Goal: Contribute content: Add original content to the website for others to see

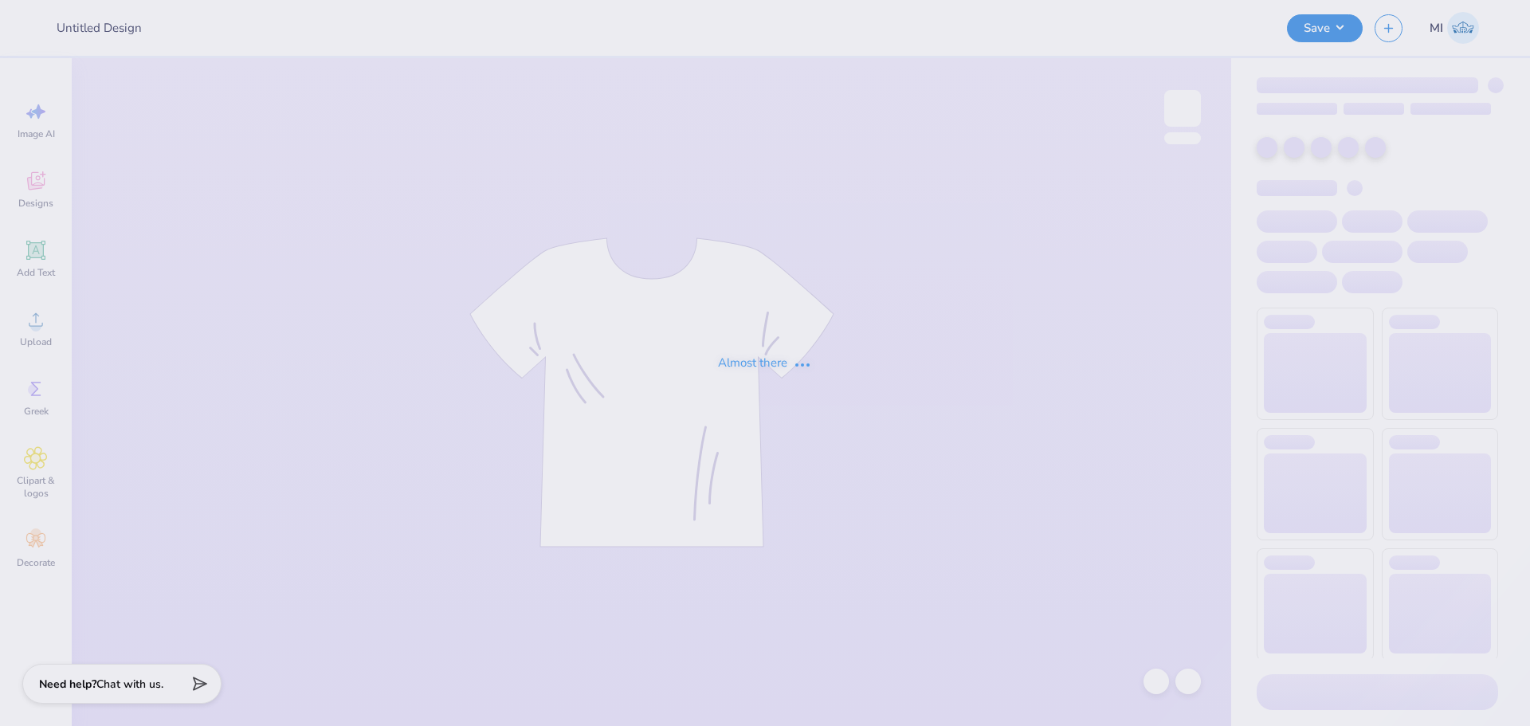
type input "CPC T-Shirts for Recruitment"
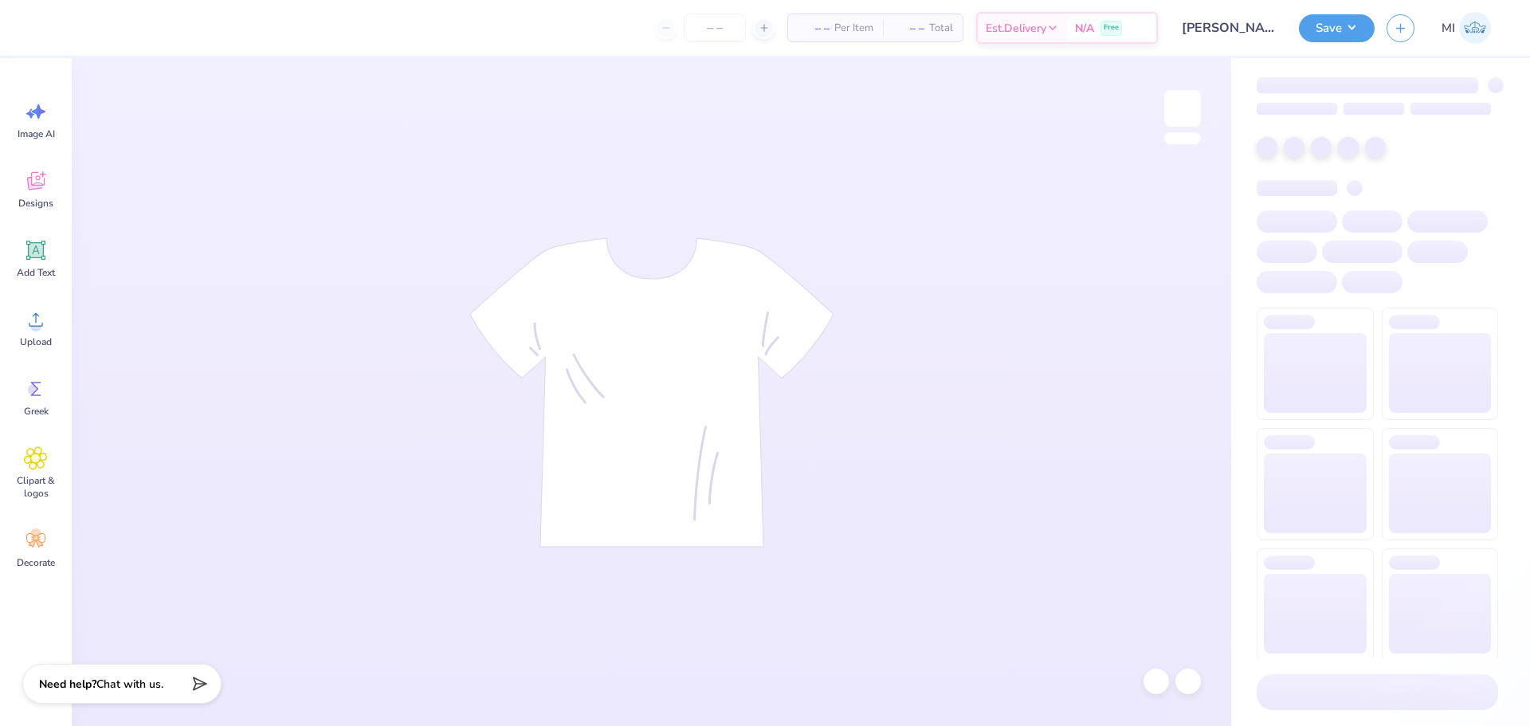
type input "Kali Coppess : Hope College"
type input "24"
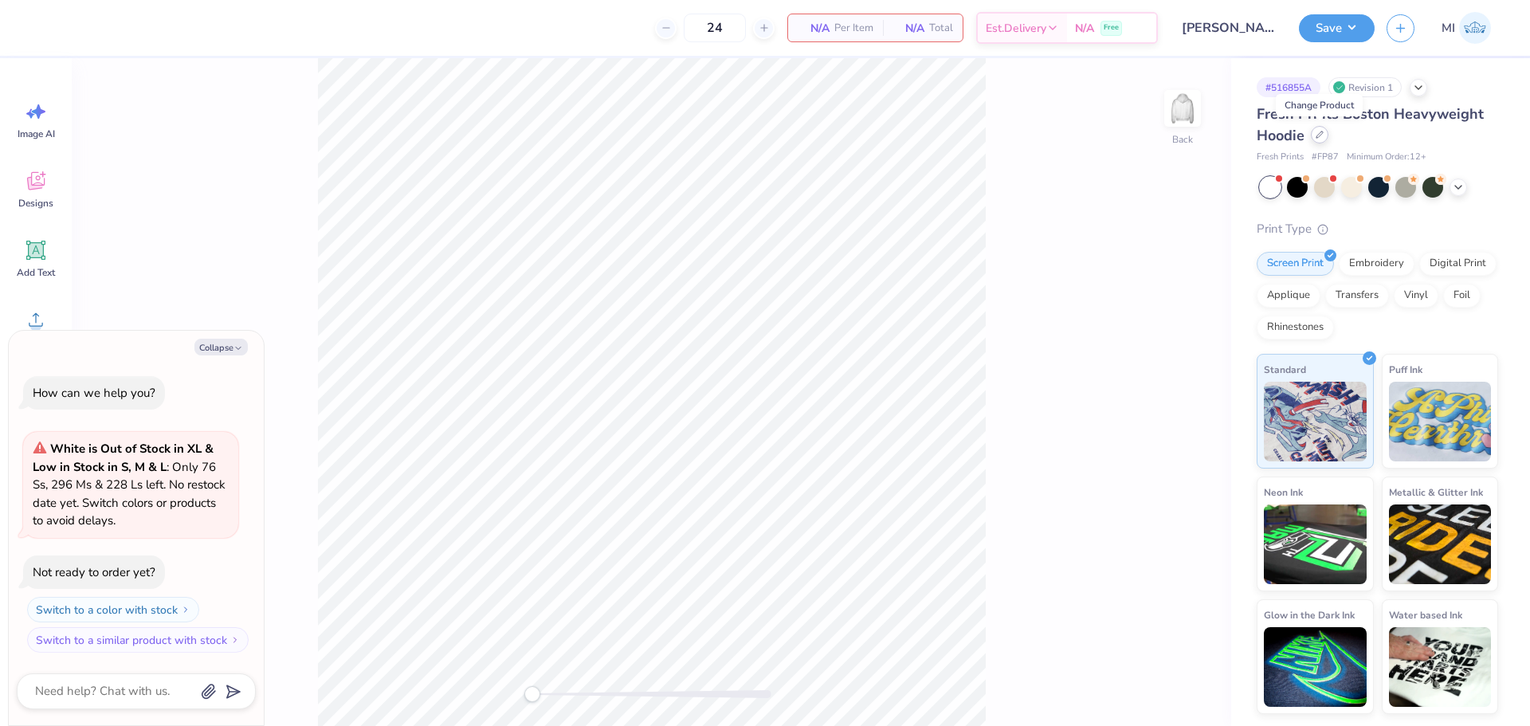
click at [1313, 139] on div at bounding box center [1320, 135] width 18 height 18
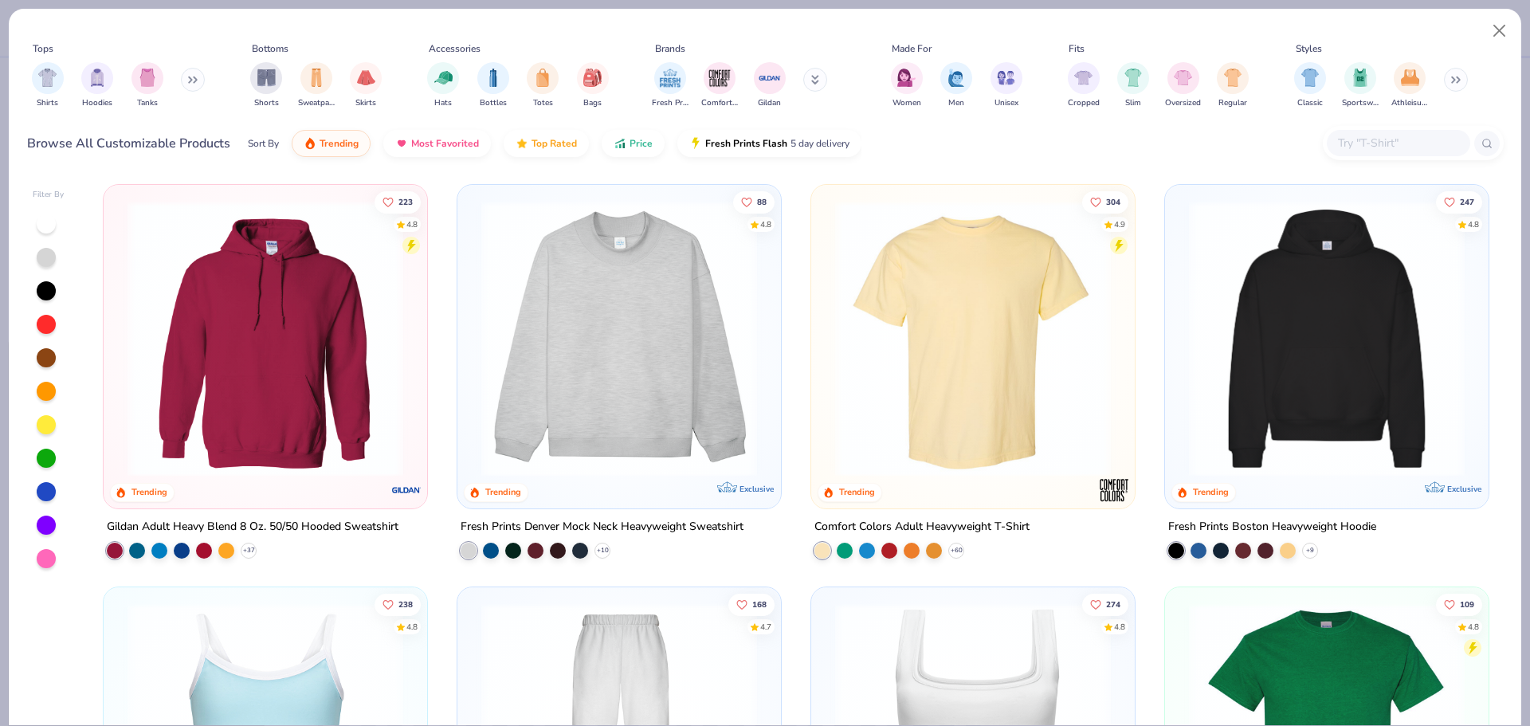
type textarea "x"
click at [1350, 149] on input "text" at bounding box center [1398, 143] width 123 height 18
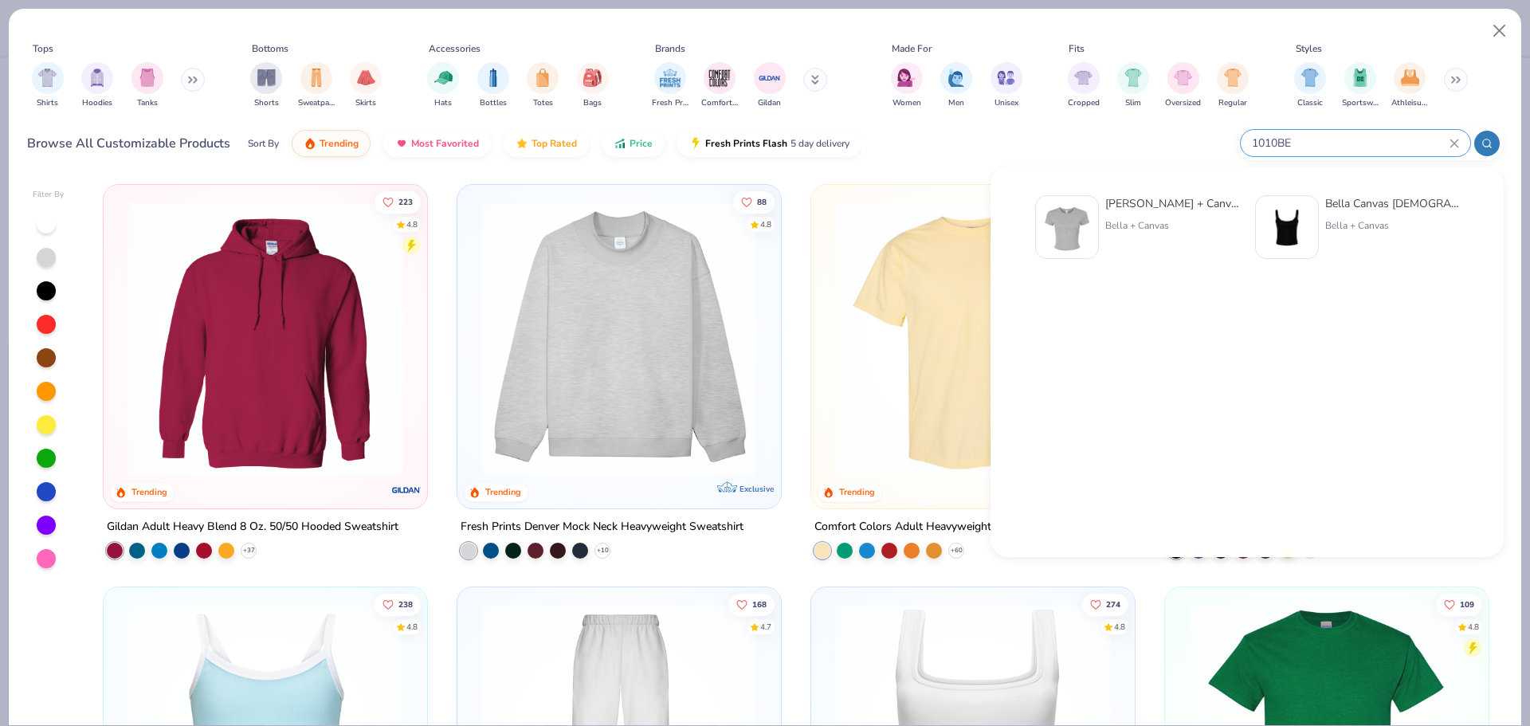
type input "1010BE"
click at [1071, 222] on img at bounding box center [1066, 226] width 49 height 49
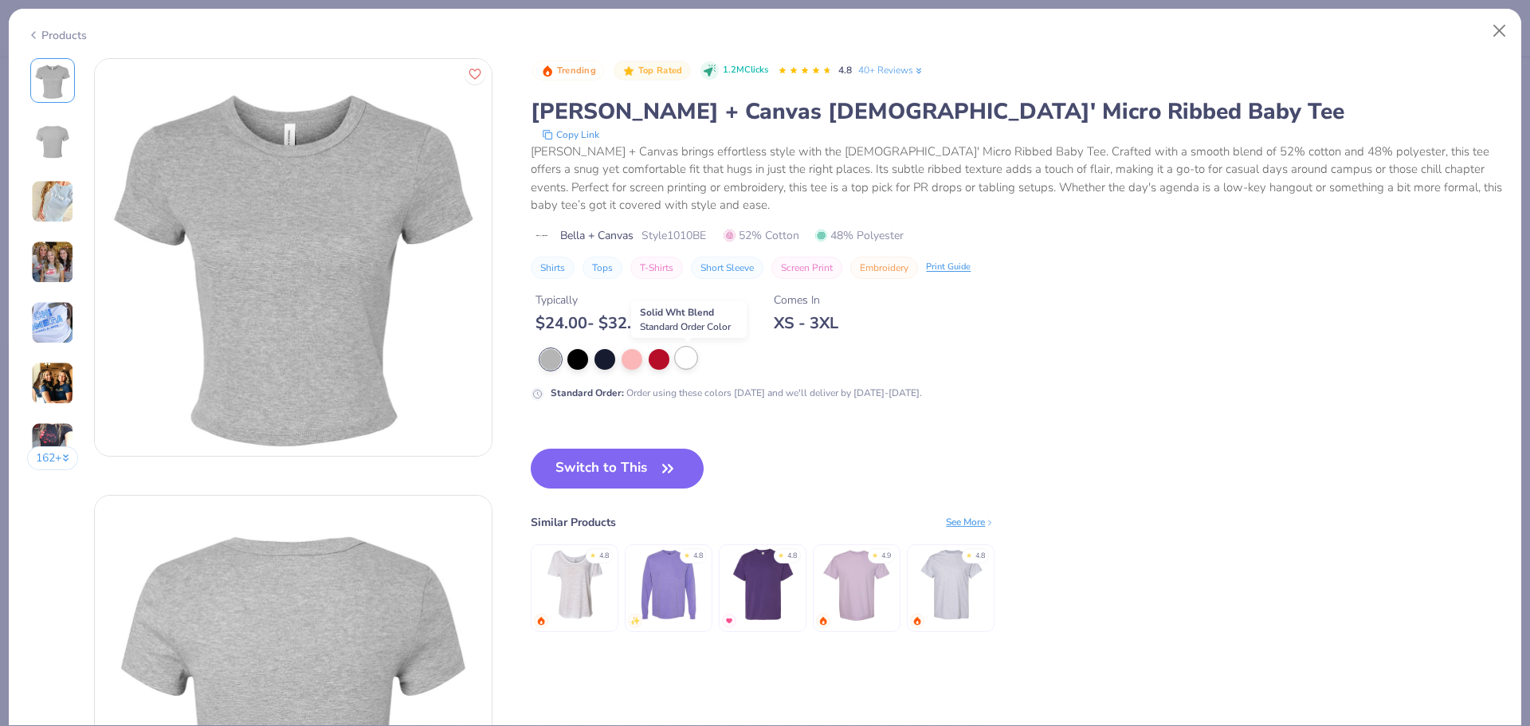
drag, startPoint x: 623, startPoint y: 477, endPoint x: 689, endPoint y: 355, distance: 139.0
click at [689, 355] on div "Trending Top Rated 1.2M Clicks 4.8 40+ Reviews Bella + Canvas Ladies' Micro Rib…" at bounding box center [1017, 361] width 972 height 606
click at [689, 355] on div at bounding box center [686, 357] width 21 height 21
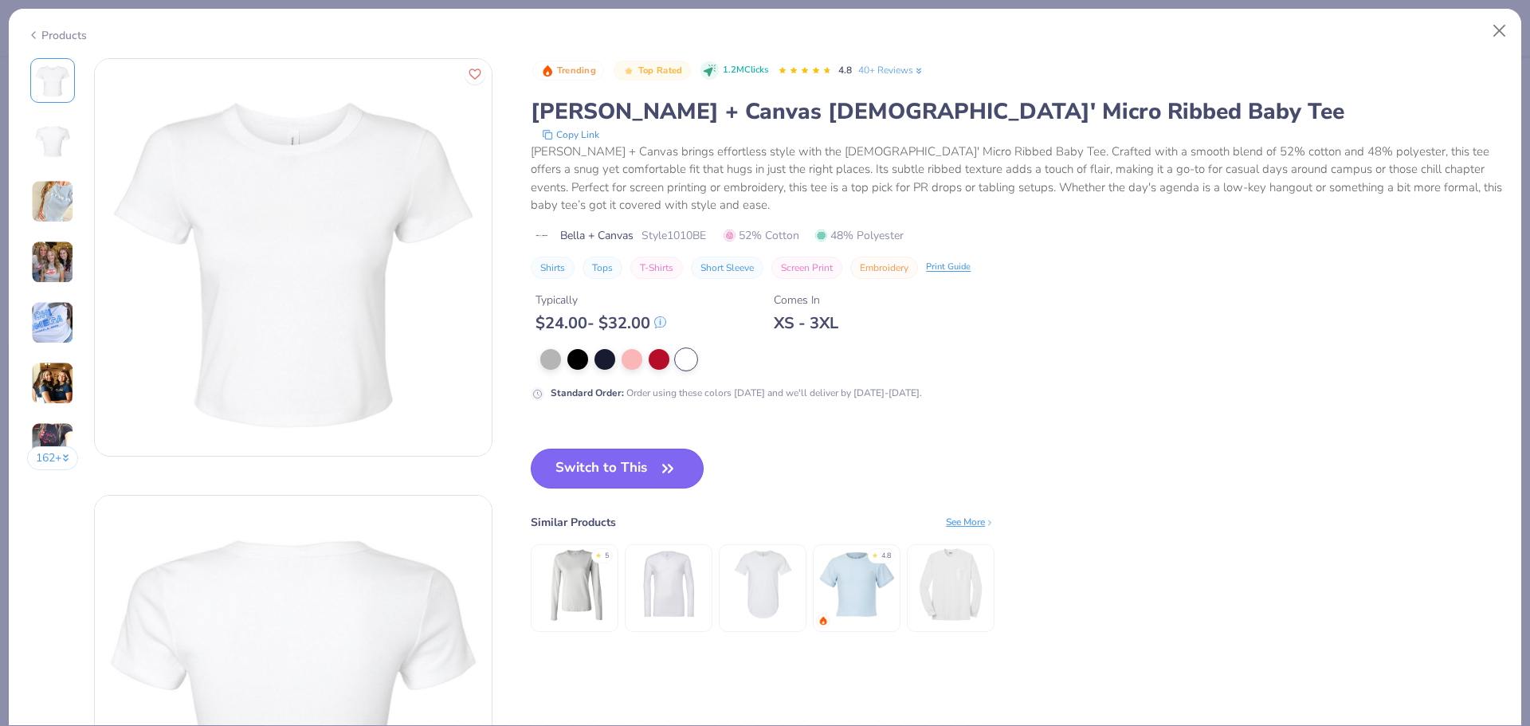
click at [673, 468] on icon "button" at bounding box center [668, 468] width 22 height 22
type textarea "x"
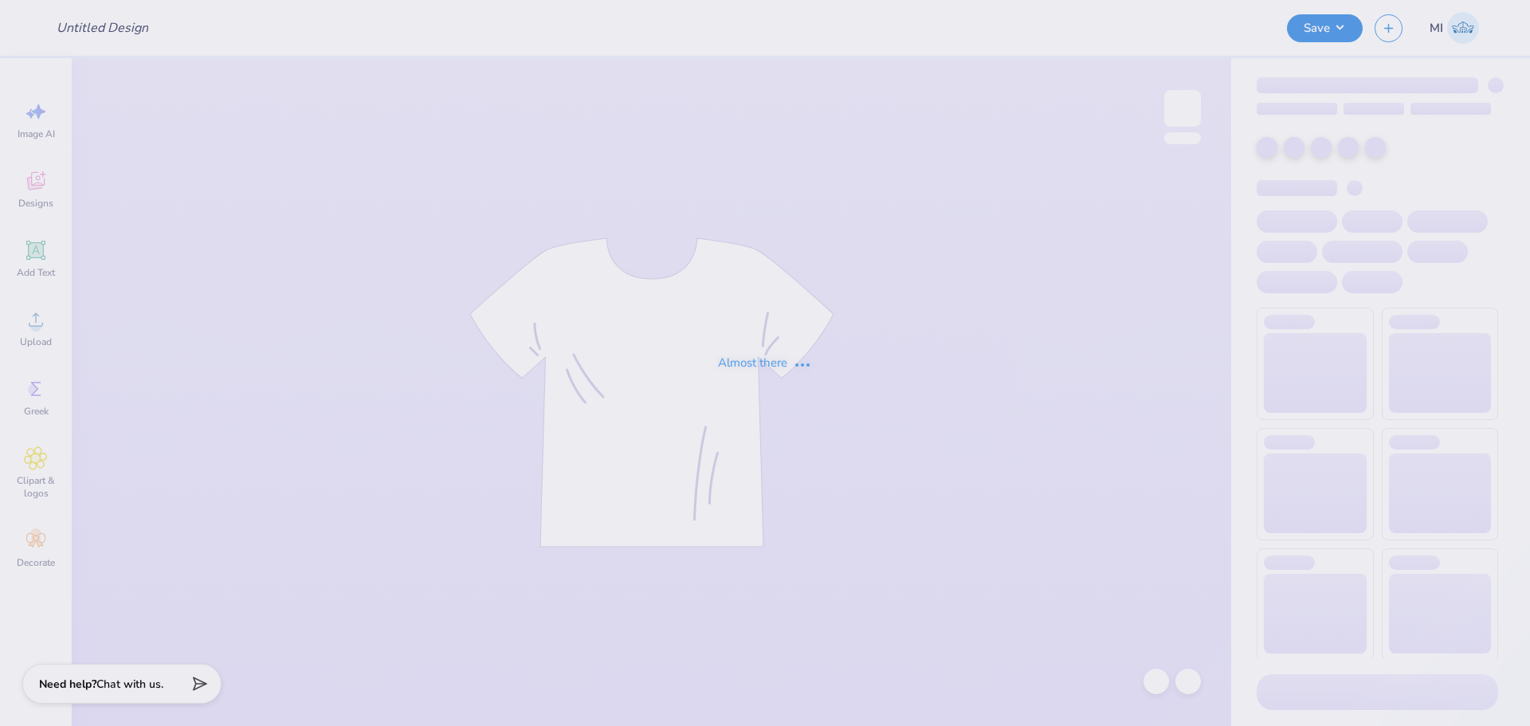
type input "PBP Parents Weekend shirt"
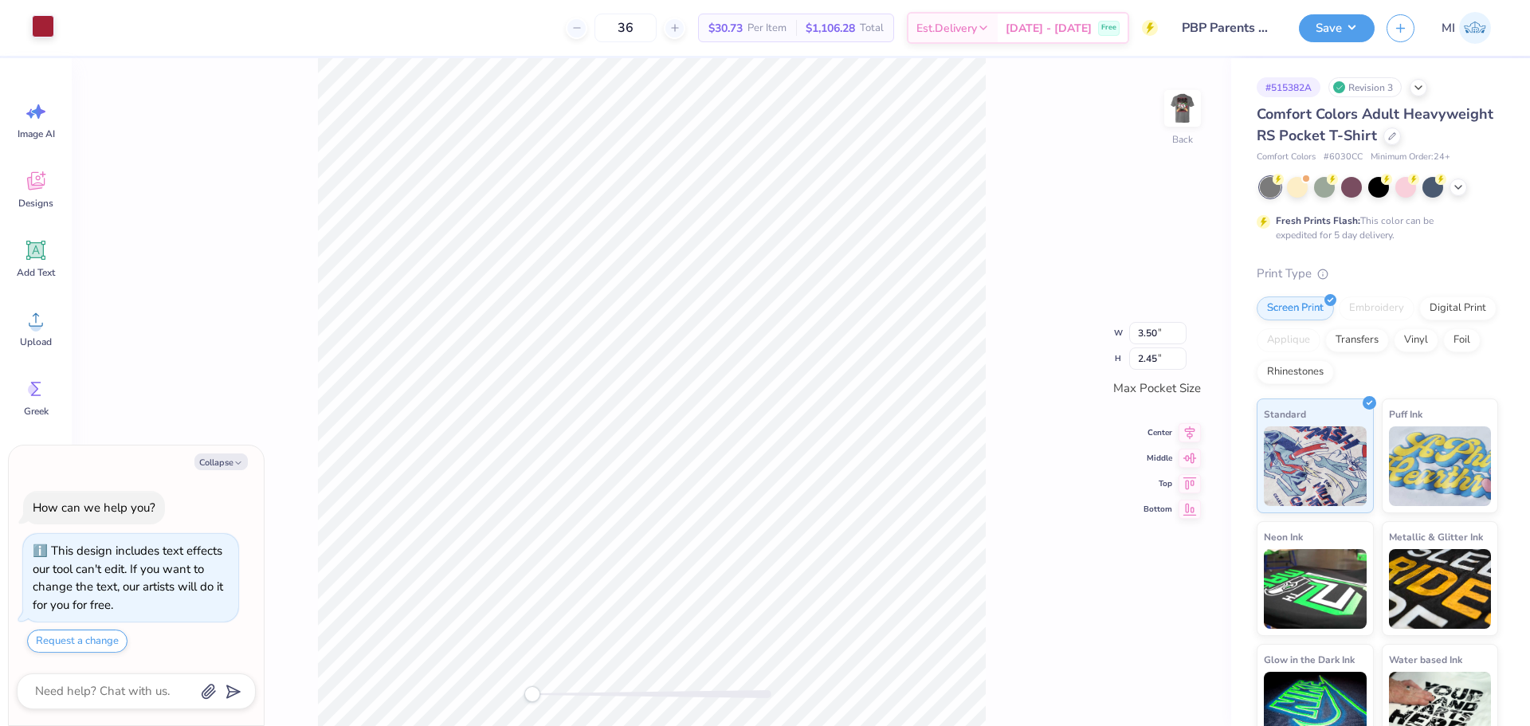
click at [54, 30] on div at bounding box center [43, 26] width 22 height 22
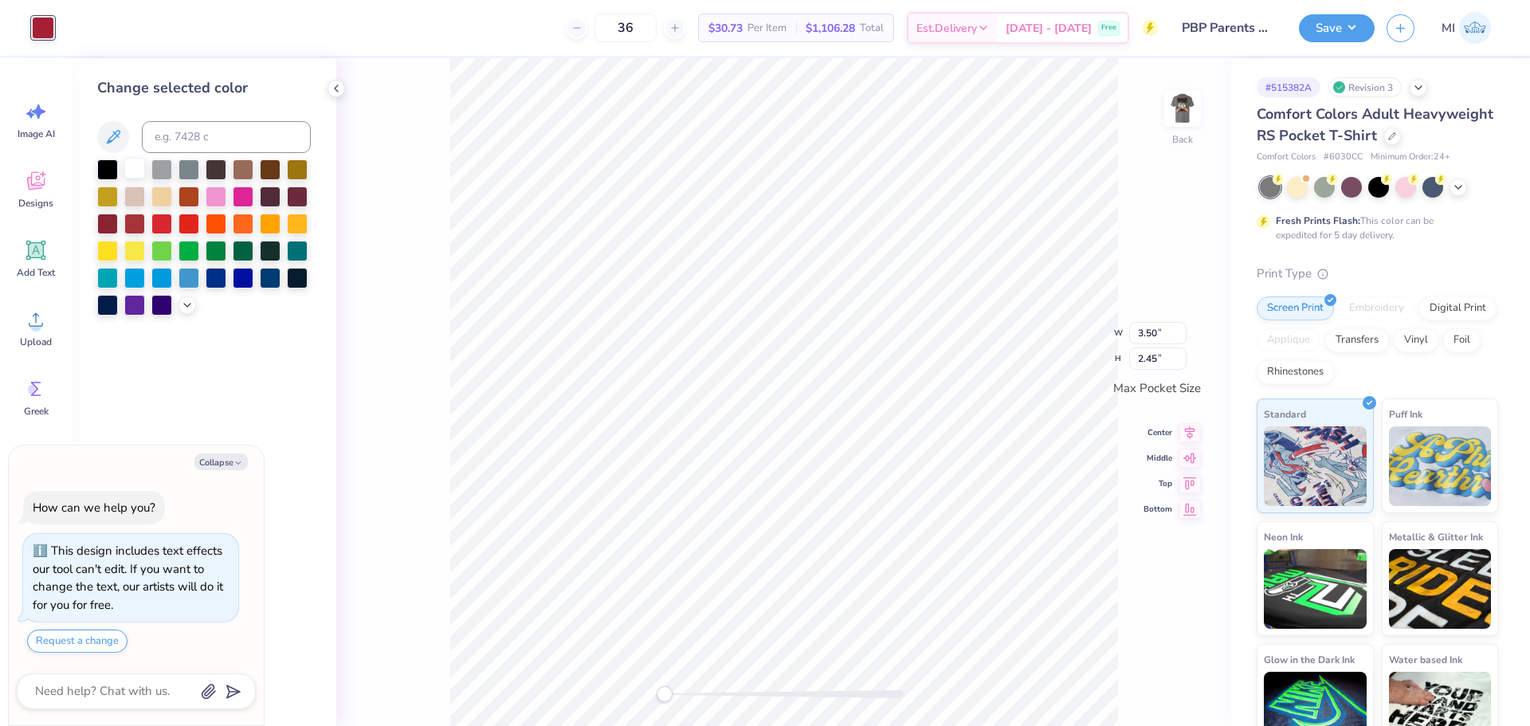
click at [134, 171] on div at bounding box center [134, 168] width 21 height 21
type textarea "x"
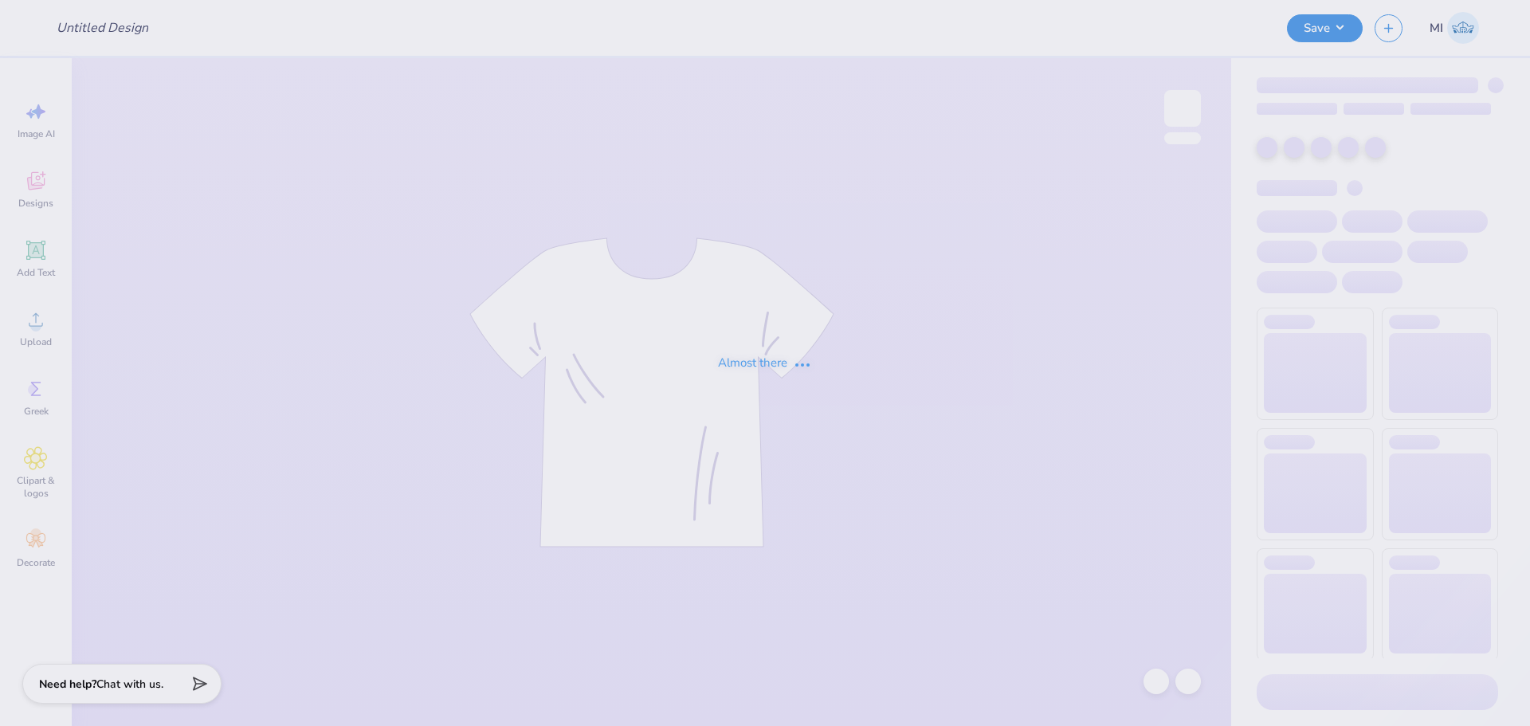
type input "THINK PINK TOP"
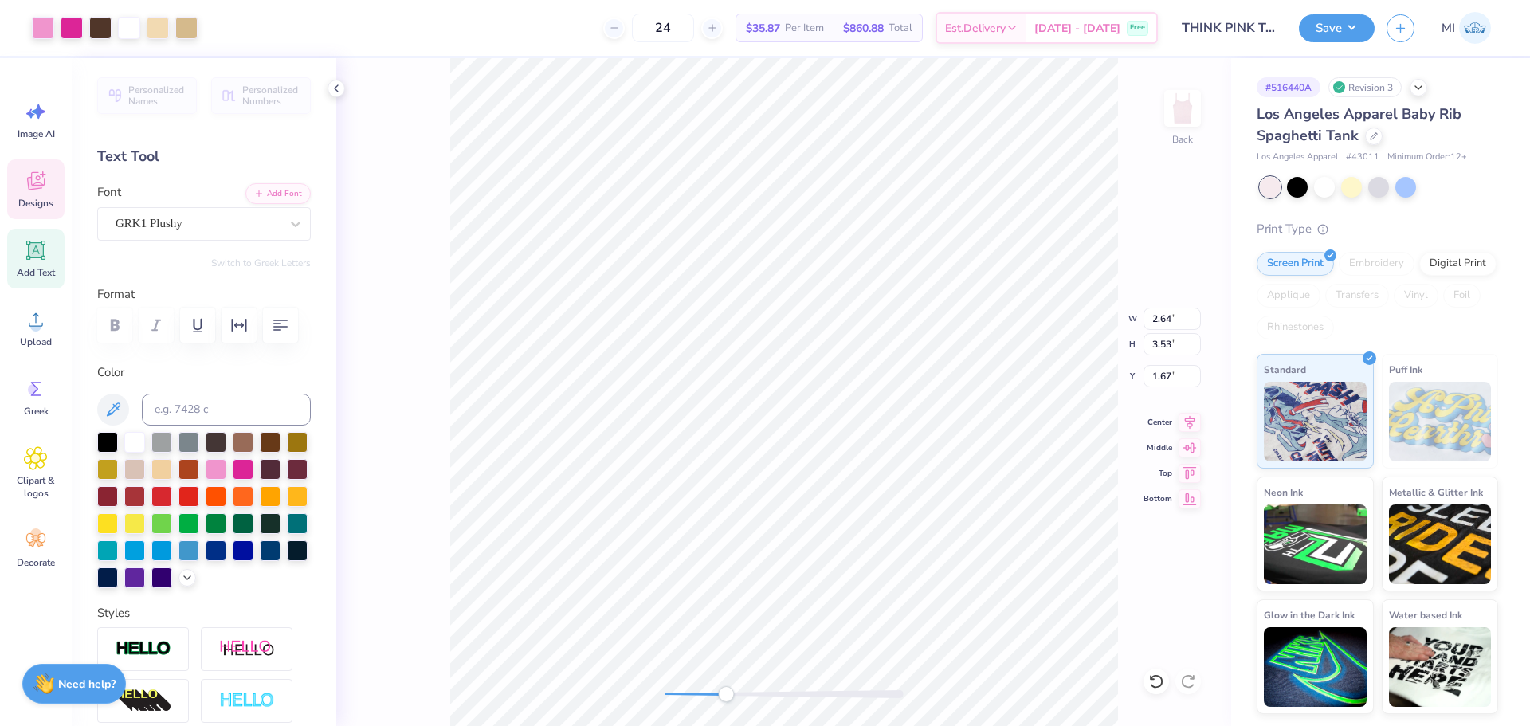
type input "2.64"
type input "3.53"
type input "1.67"
type input "0.97"
type input "1.17"
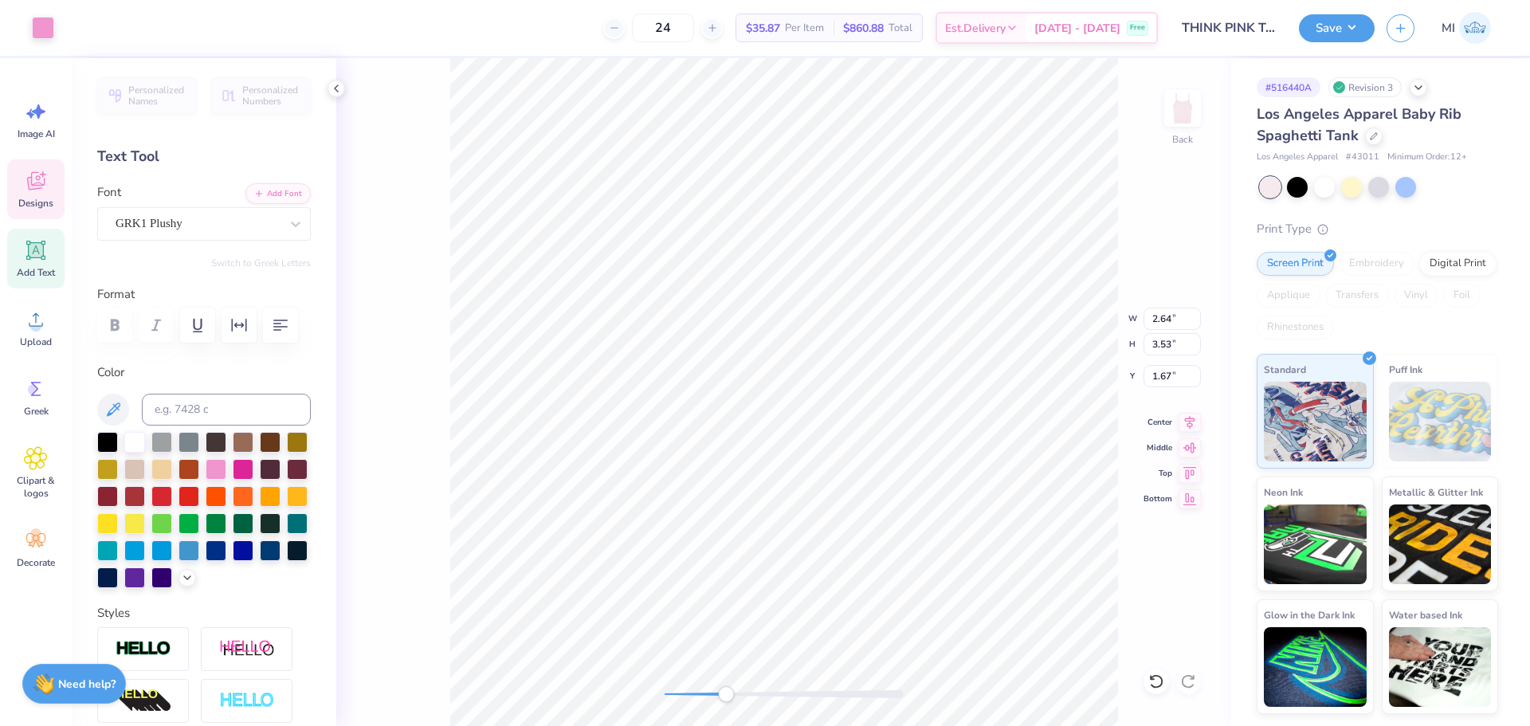
type input "1.96"
type input "0.31"
type input "0.34"
type input "1.33"
type input "0.54"
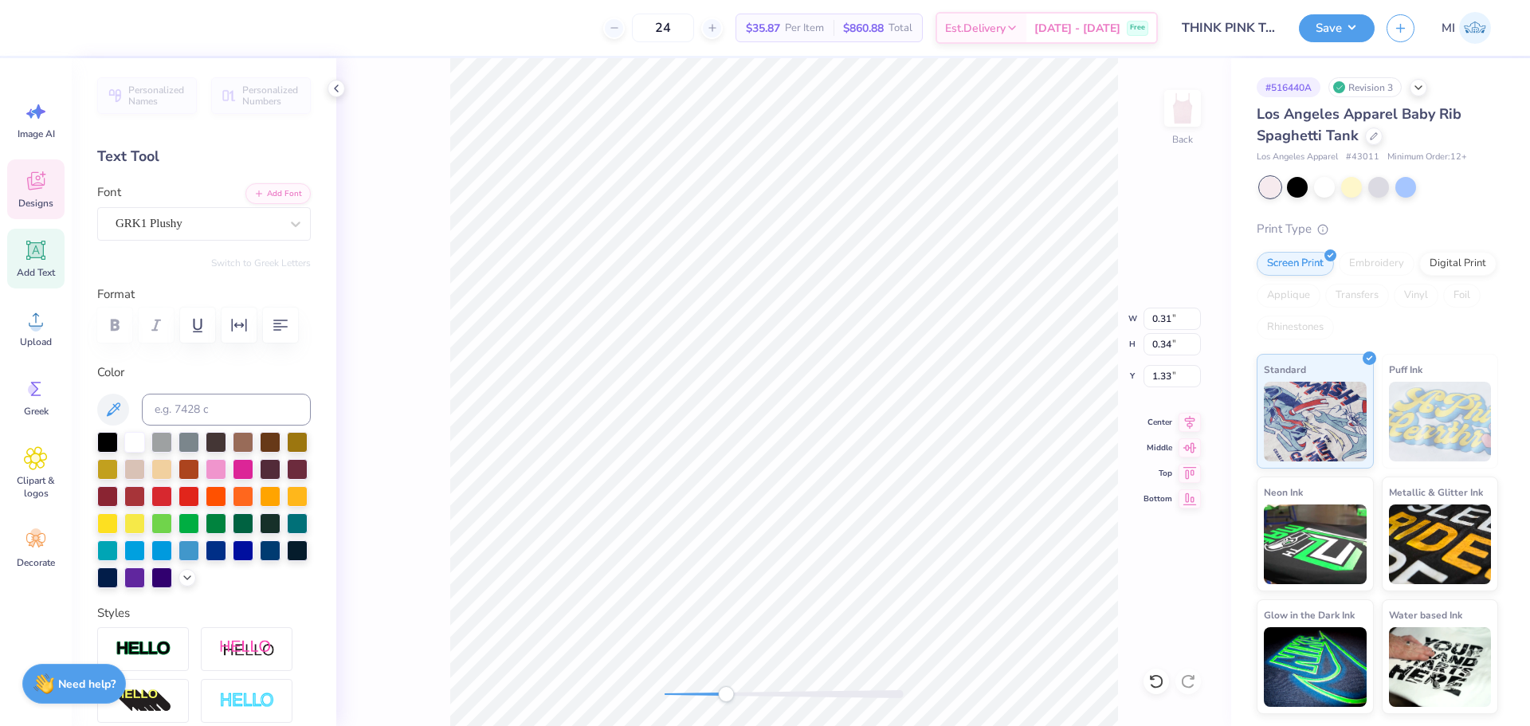
type input "0.59"
type input "2.87"
click at [690, 618] on li "Bring Forward" at bounding box center [673, 610] width 125 height 31
click at [693, 583] on li "Bring to Front" at bounding box center [694, 585] width 125 height 31
type input "1.90"
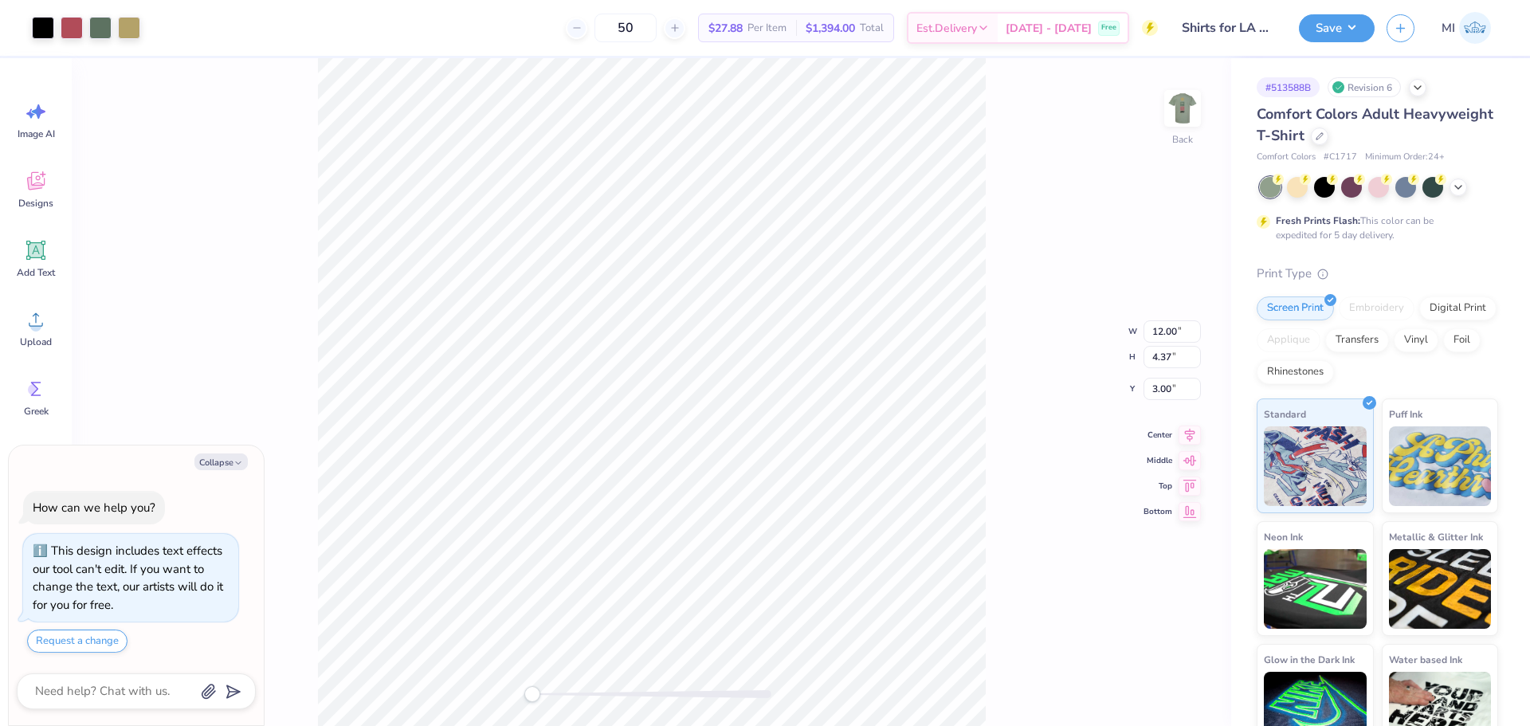
type textarea "x"
type input "1.12"
type input "1.16"
type input "4.63"
type textarea "x"
